Goal: Information Seeking & Learning: Learn about a topic

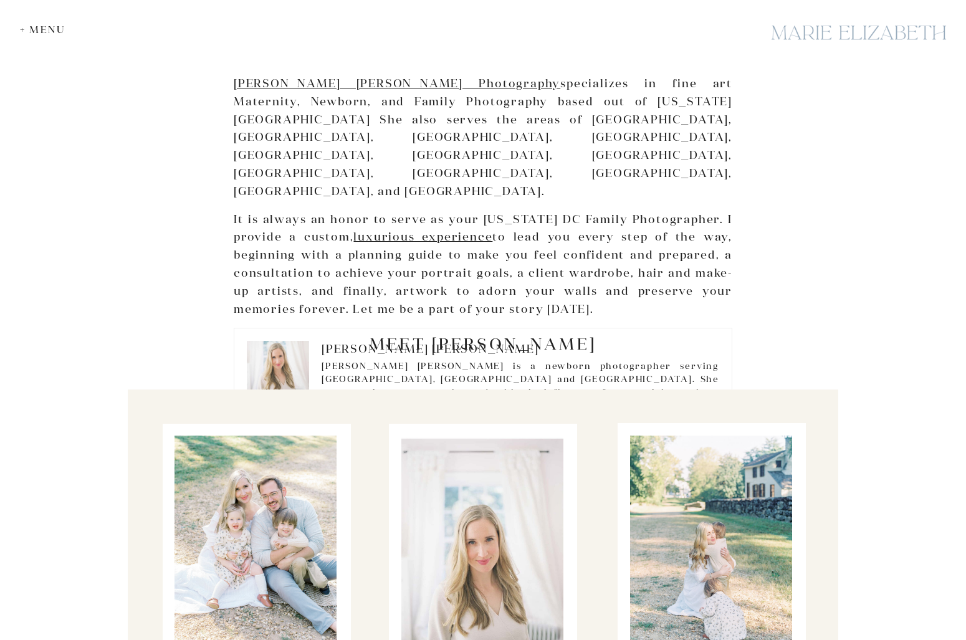
scroll to position [7628, 0]
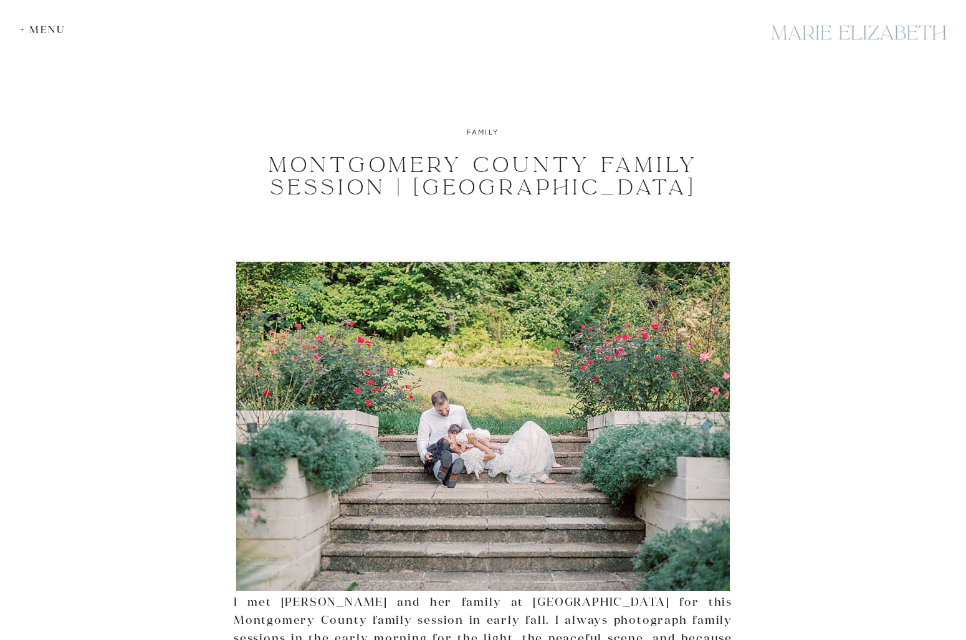
click at [43, 24] on div "+ Menu" at bounding box center [46, 30] width 52 height 12
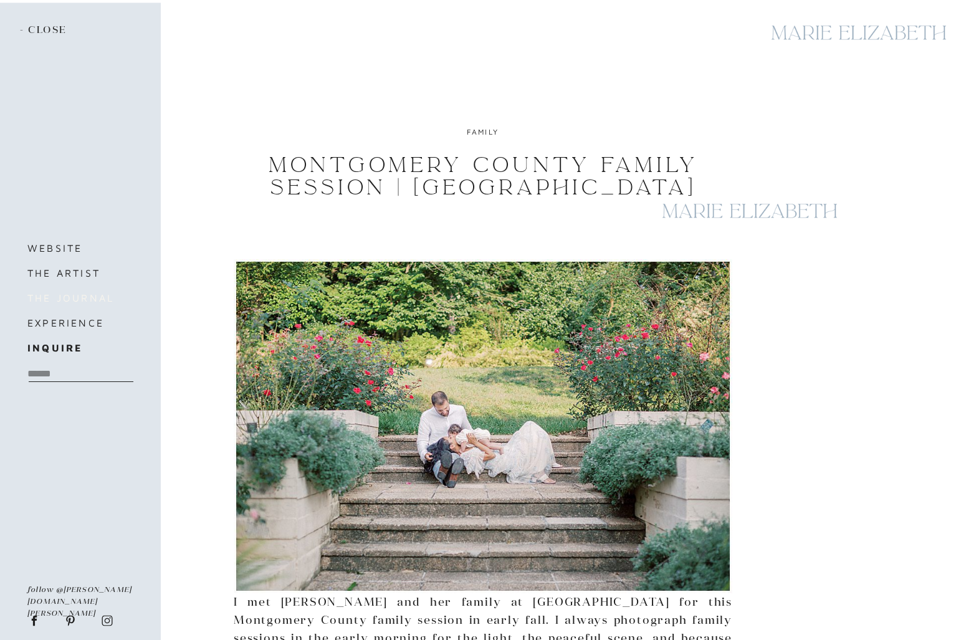
click at [69, 305] on h3 "the journal" at bounding box center [79, 297] width 105 height 17
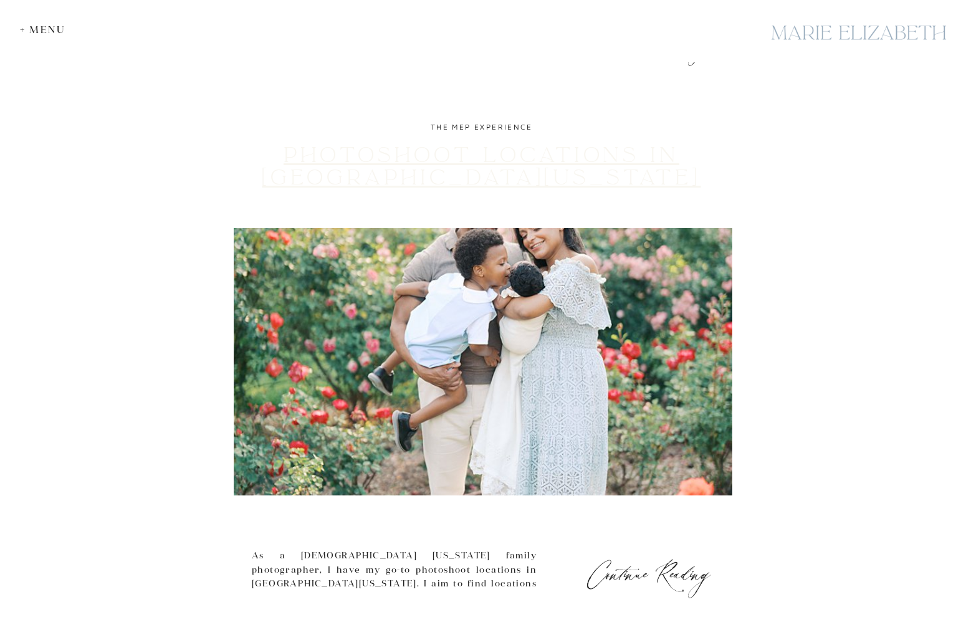
scroll to position [2443, 0]
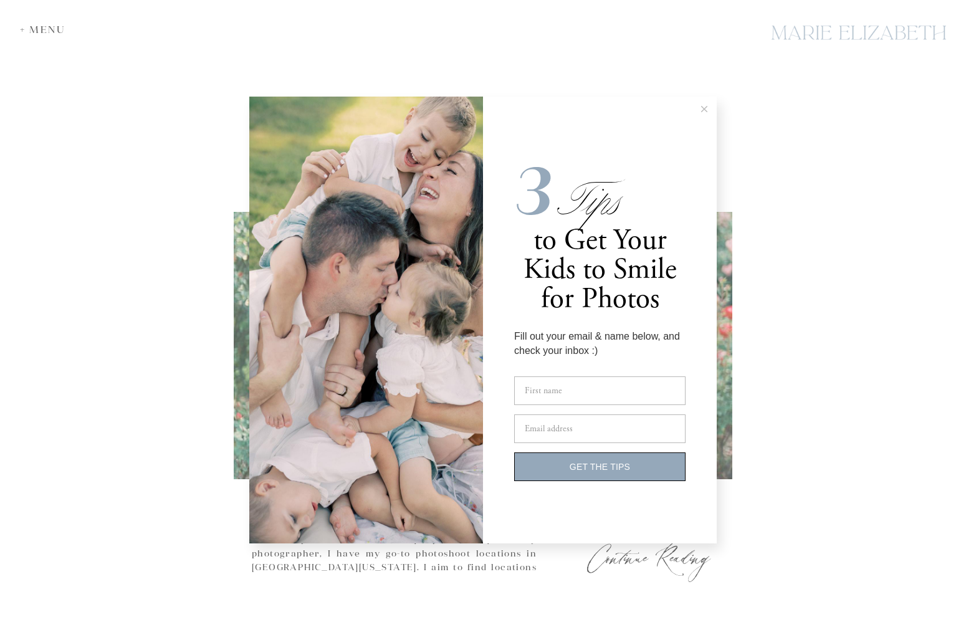
click at [706, 108] on icon at bounding box center [704, 109] width 6 height 6
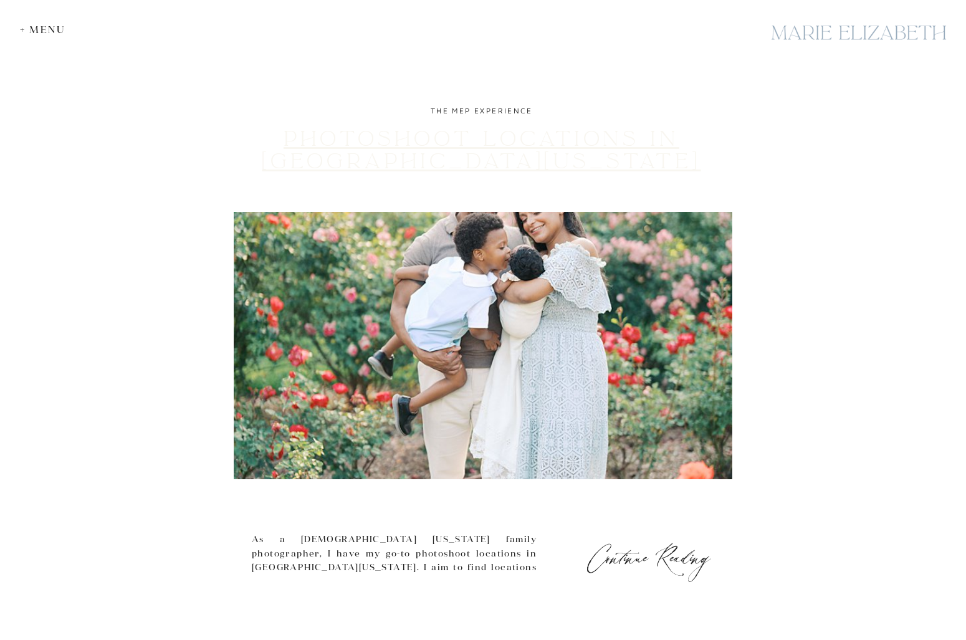
click at [540, 164] on link "Photoshoot Locations in Northern Virginia" at bounding box center [481, 150] width 439 height 49
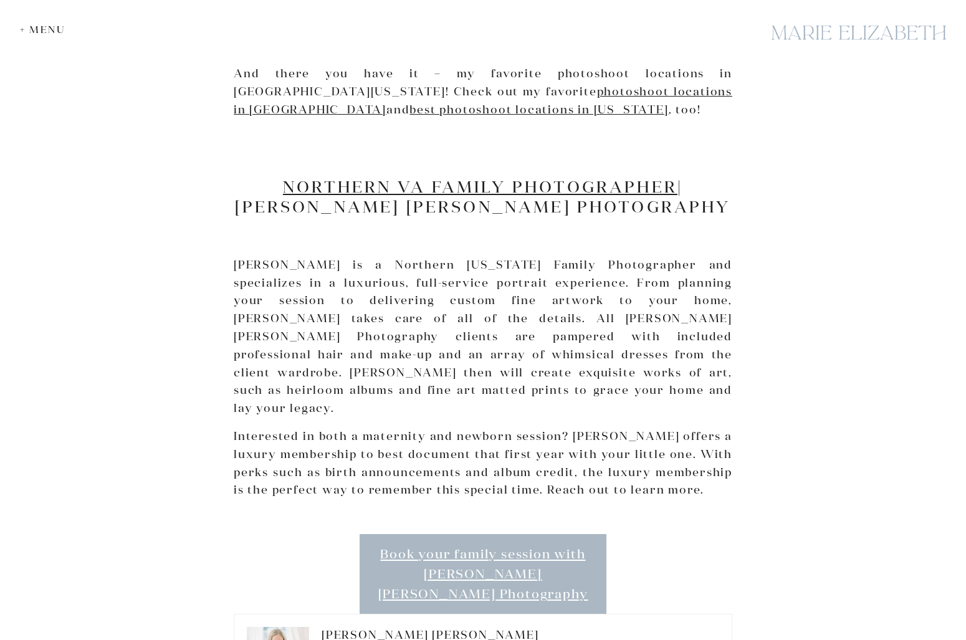
scroll to position [4376, 0]
click at [36, 26] on div "+ Menu" at bounding box center [46, 30] width 52 height 12
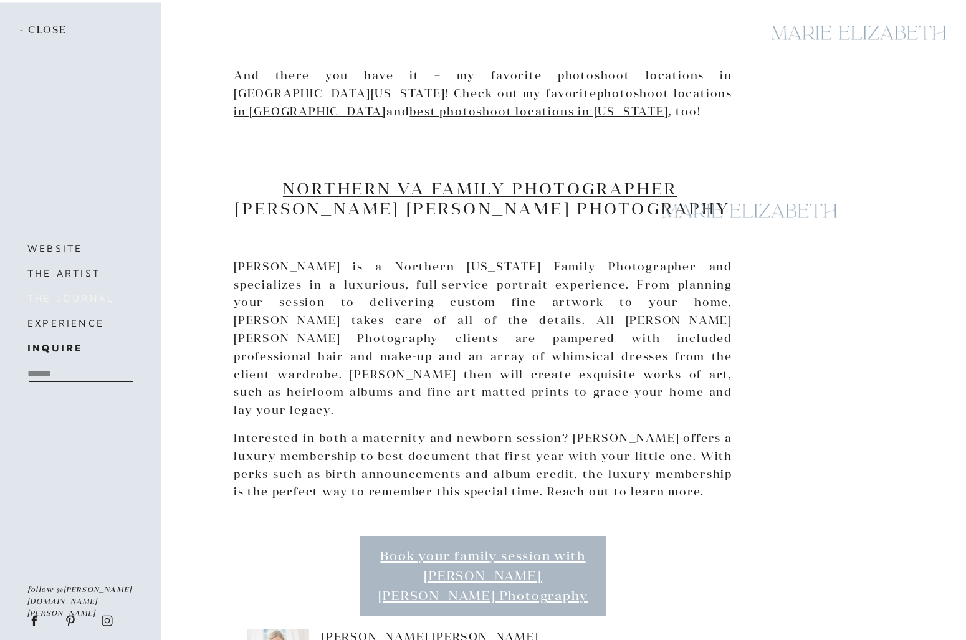
click at [70, 295] on h3 "the journal" at bounding box center [79, 297] width 105 height 17
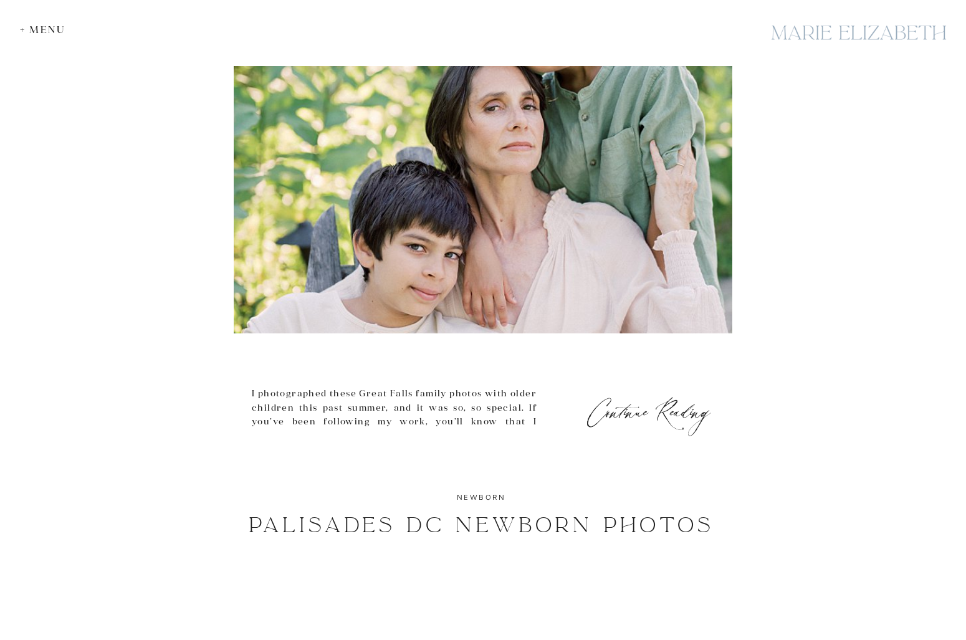
scroll to position [4205, 0]
